Goal: Entertainment & Leisure: Consume media (video, audio)

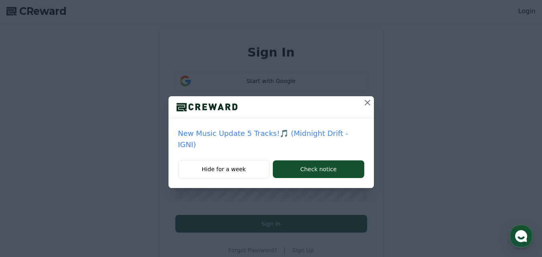
click at [363, 105] on icon at bounding box center [368, 103] width 10 height 10
click at [363, 98] on icon at bounding box center [368, 103] width 10 height 10
click at [327, 156] on input "text" at bounding box center [271, 161] width 192 height 18
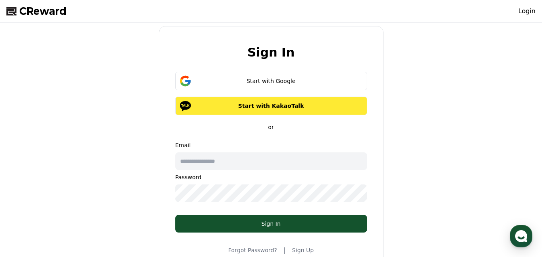
type input "**********"
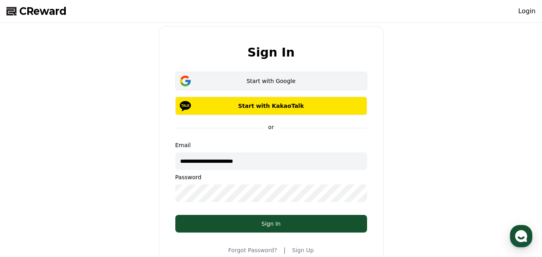
click at [263, 80] on div "Start with Google" at bounding box center [271, 81] width 168 height 8
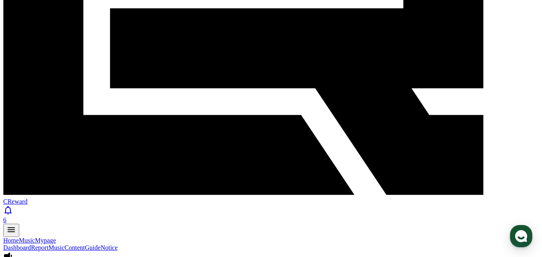
scroll to position [18, 0]
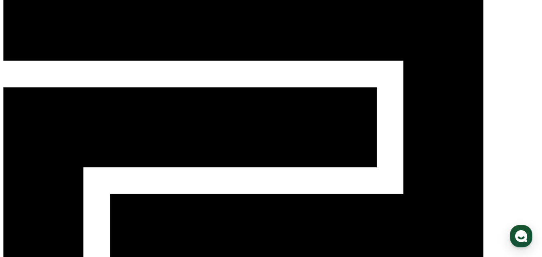
scroll to position [40, 0]
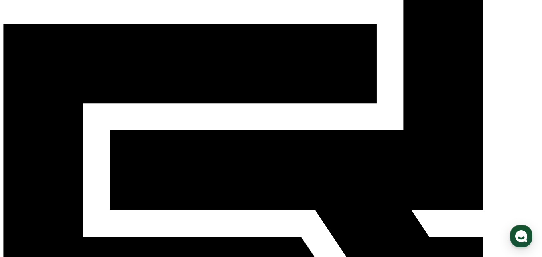
scroll to position [120, 0]
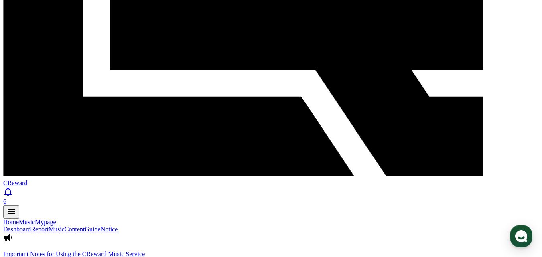
scroll to position [241, 0]
